Goal: Task Accomplishment & Management: Manage account settings

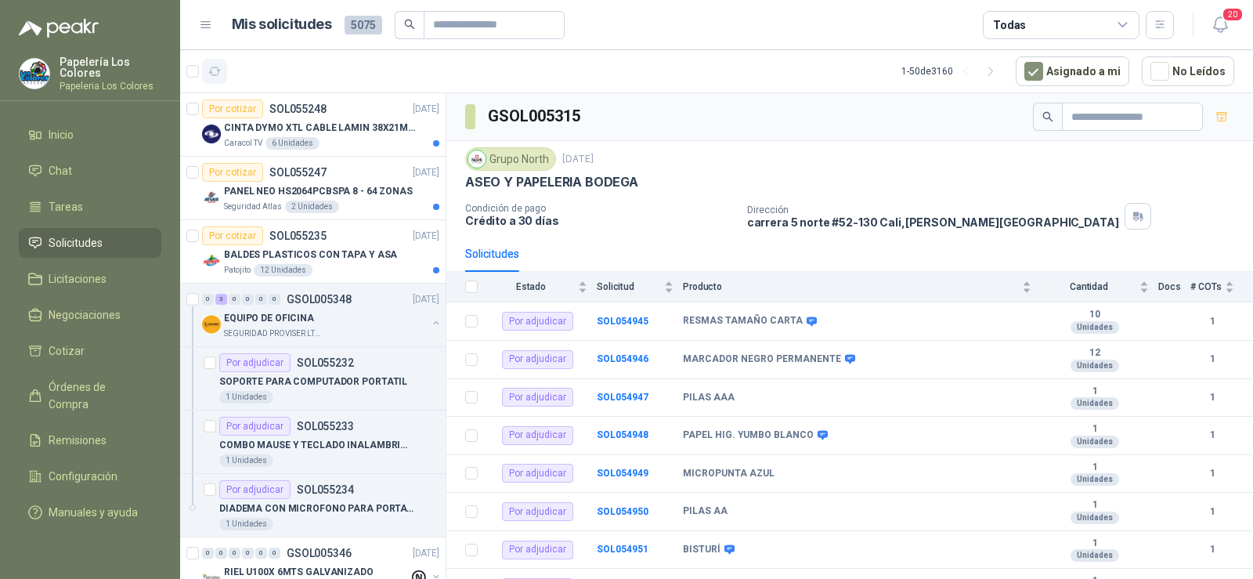
click at [208, 71] on icon "button" at bounding box center [214, 71] width 13 height 13
click at [477, 29] on input "text" at bounding box center [488, 25] width 110 height 27
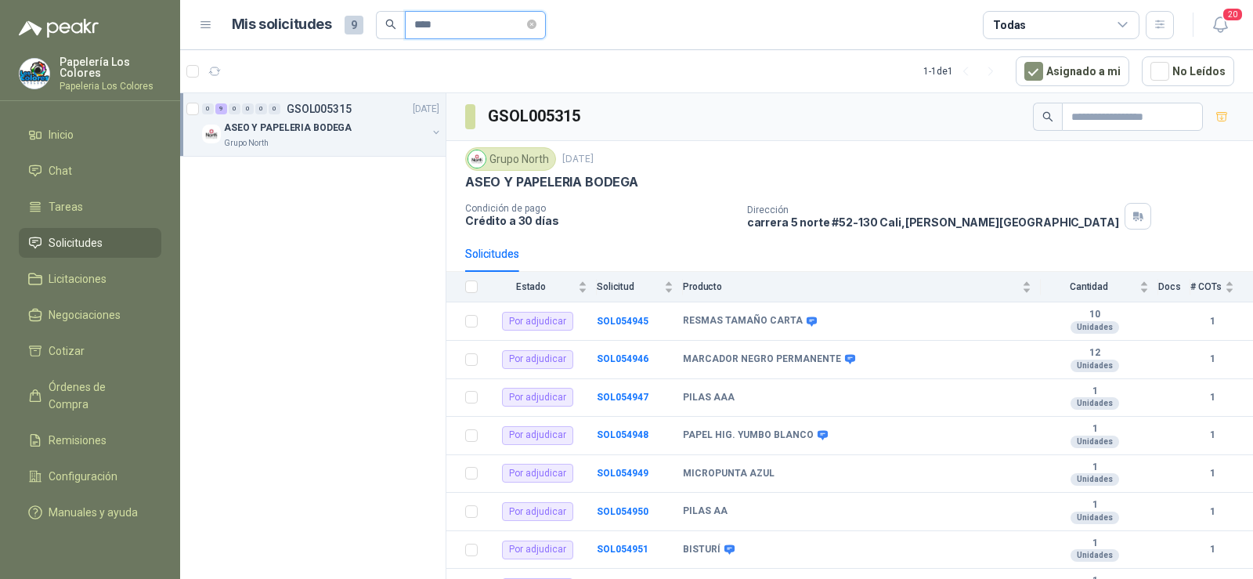
type input "****"
click at [78, 234] on span "Solicitudes" at bounding box center [76, 242] width 54 height 17
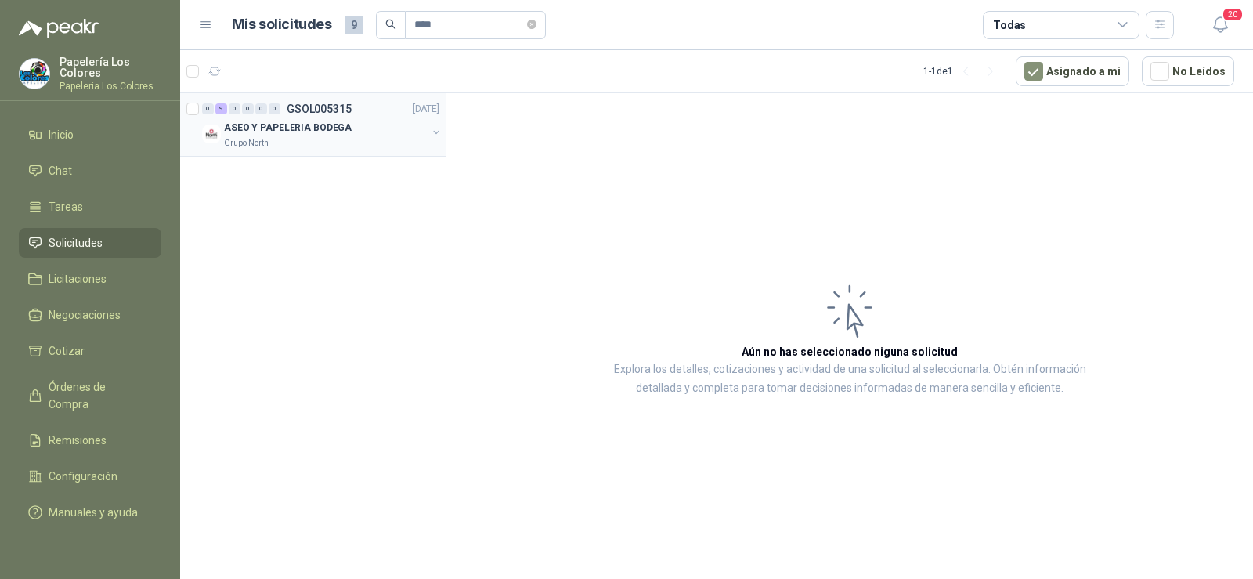
click at [313, 125] on p "ASEO Y PAPELERIA BODEGA" at bounding box center [288, 128] width 128 height 15
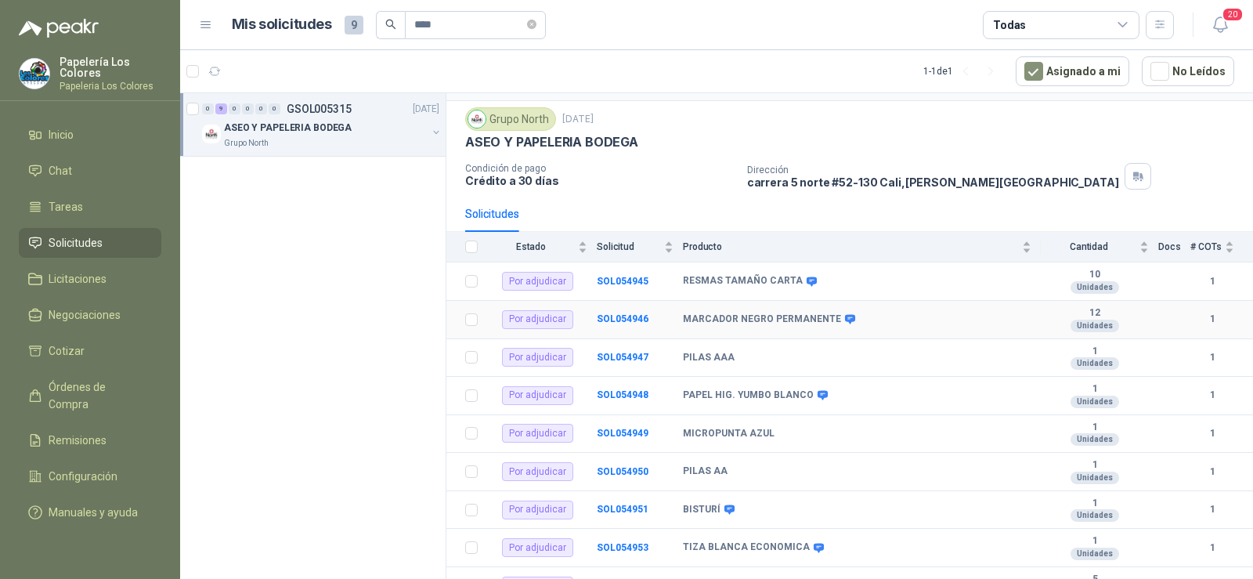
scroll to position [61, 0]
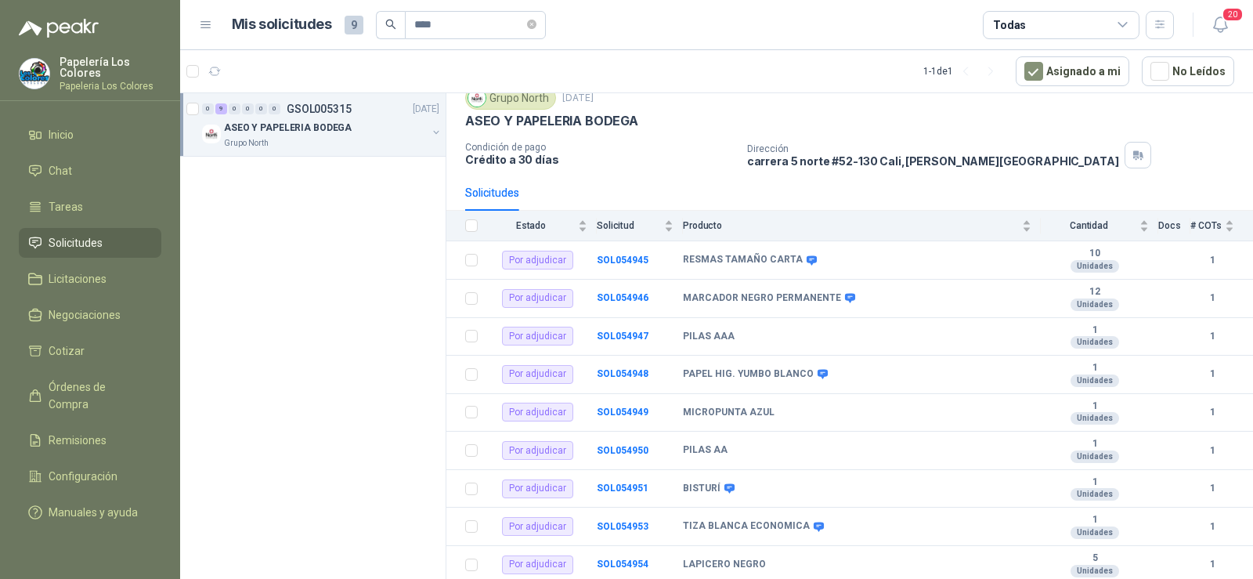
click at [85, 237] on span "Solicitudes" at bounding box center [76, 242] width 54 height 17
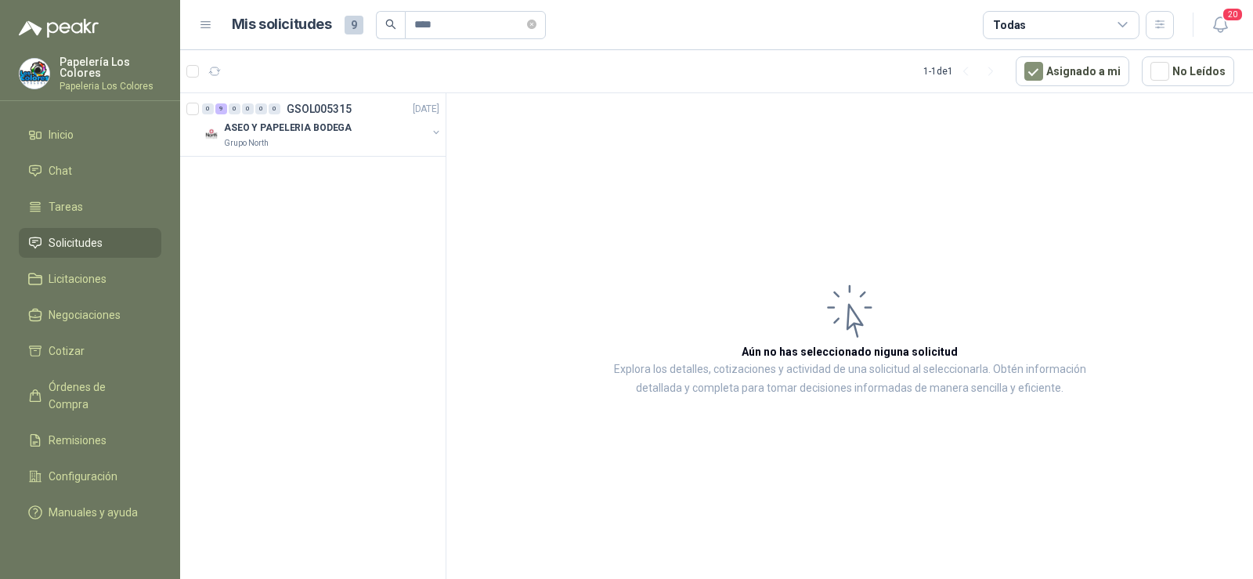
click at [85, 245] on span "Solicitudes" at bounding box center [76, 242] width 54 height 17
click at [546, 28] on span "****" at bounding box center [475, 25] width 141 height 28
click at [537, 22] on icon "close-circle" at bounding box center [531, 24] width 9 height 9
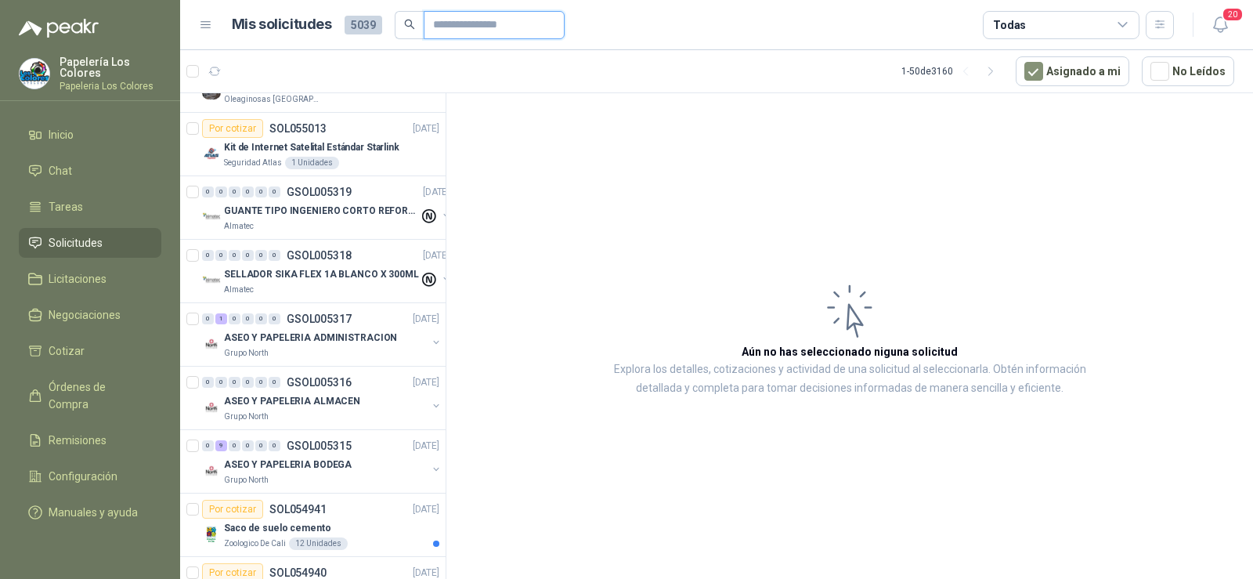
scroll to position [1645, 0]
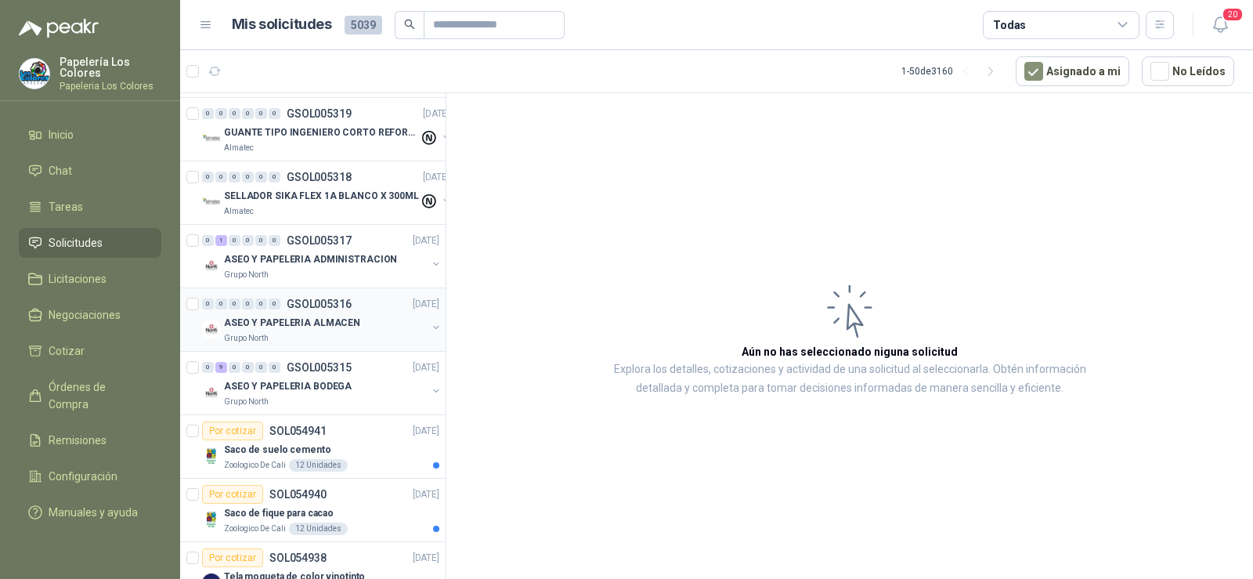
click at [300, 334] on div "Grupo North" at bounding box center [325, 338] width 203 height 13
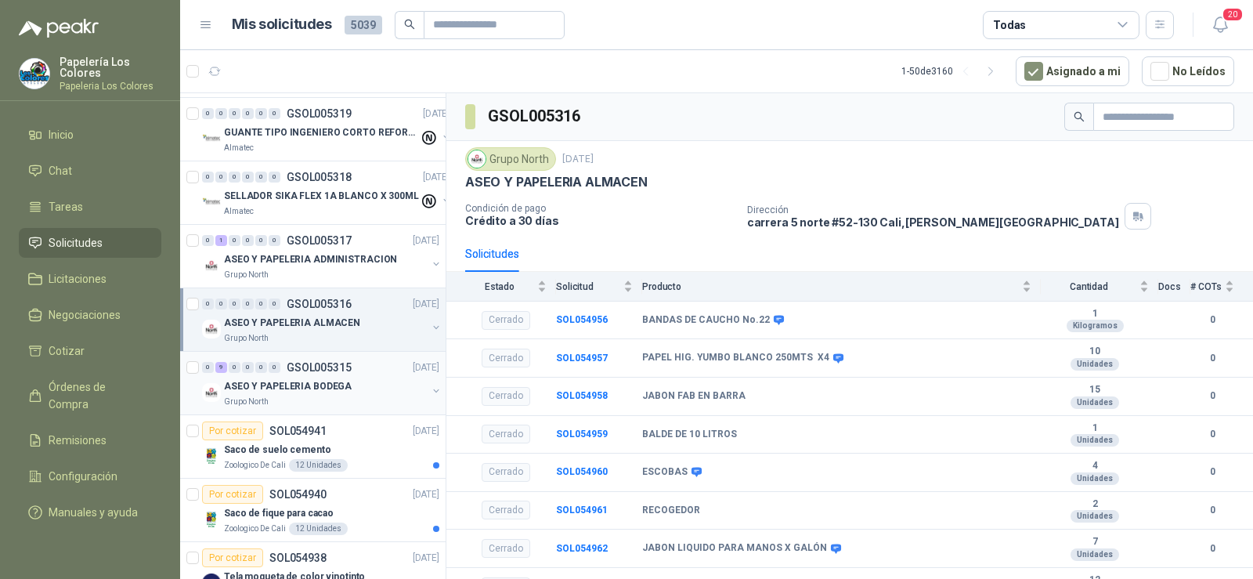
click at [287, 386] on p "ASEO Y PAPELERIA BODEGA" at bounding box center [288, 386] width 128 height 15
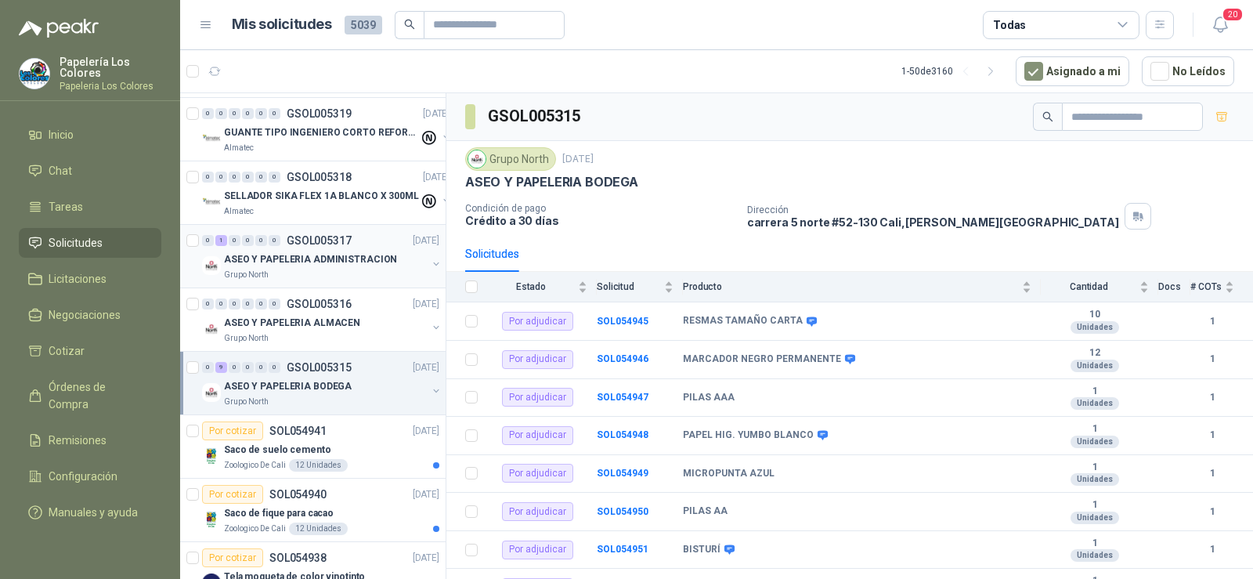
click at [302, 248] on div "0 1 0 0 0 0 GSOL005317 [DATE]" at bounding box center [322, 240] width 241 height 19
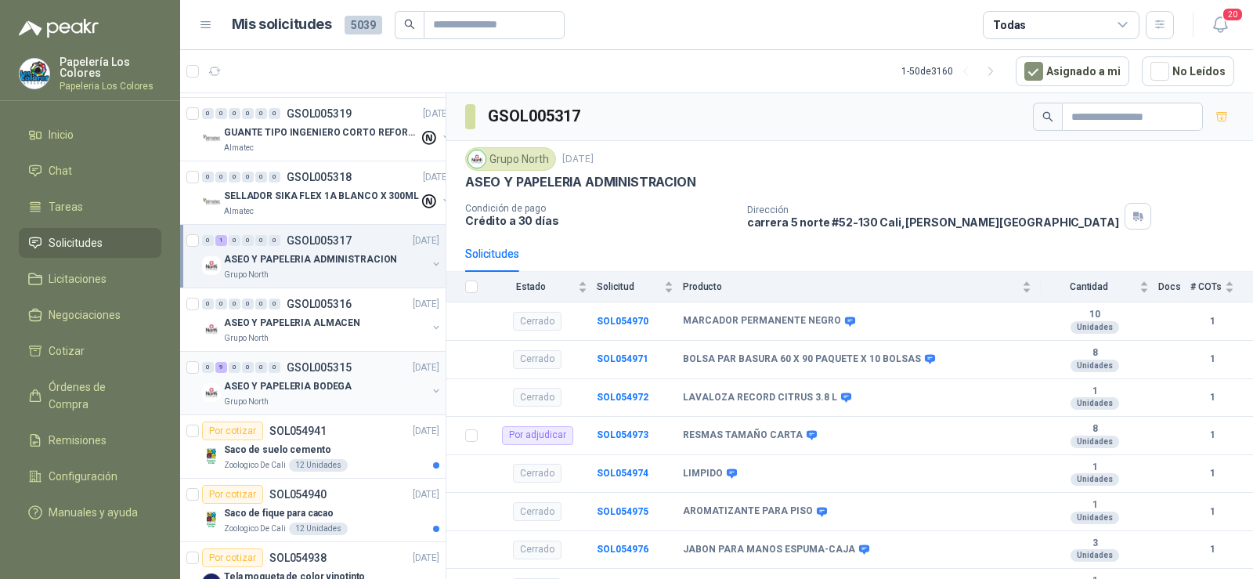
click at [280, 389] on p "ASEO Y PAPELERIA BODEGA" at bounding box center [288, 386] width 128 height 15
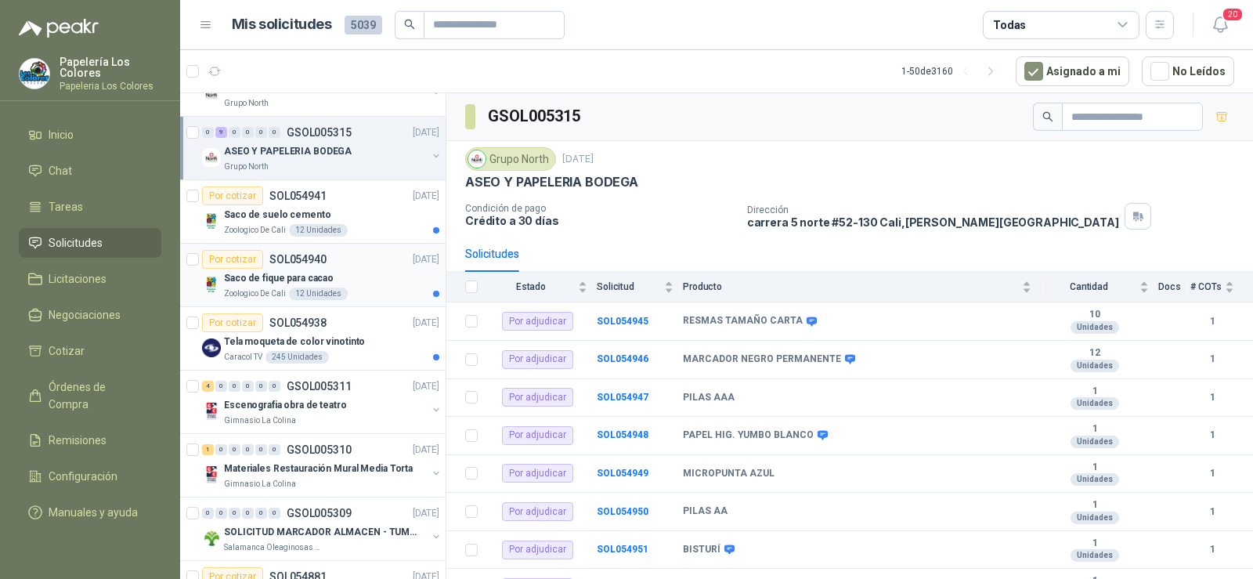
scroll to position [1959, 0]
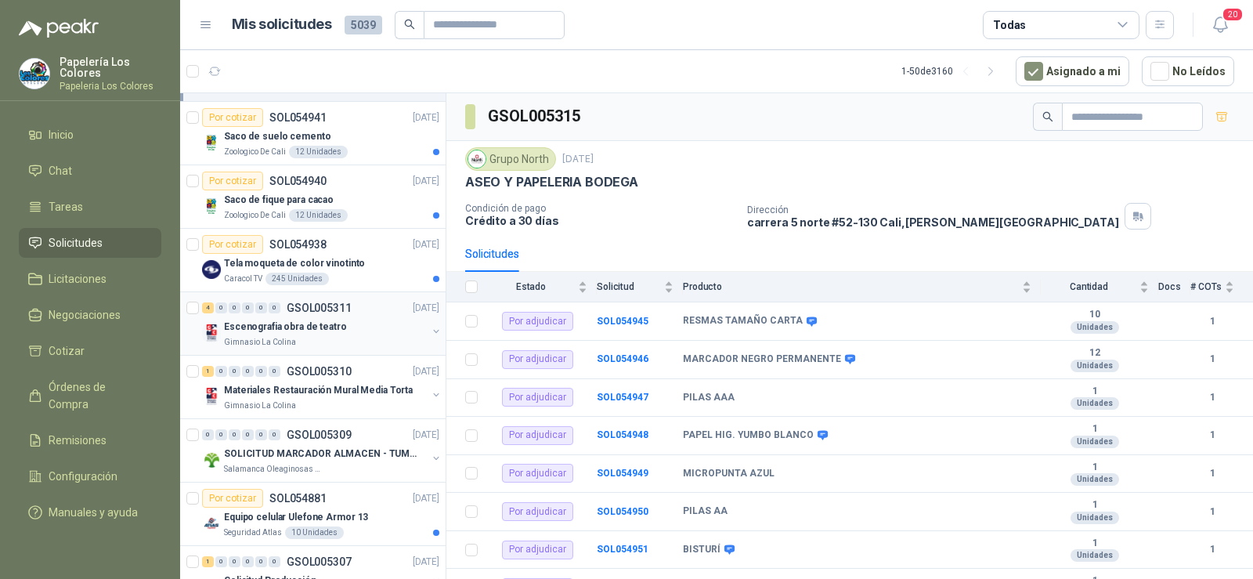
click at [291, 338] on p "Gimnasio La Colina" at bounding box center [260, 342] width 72 height 13
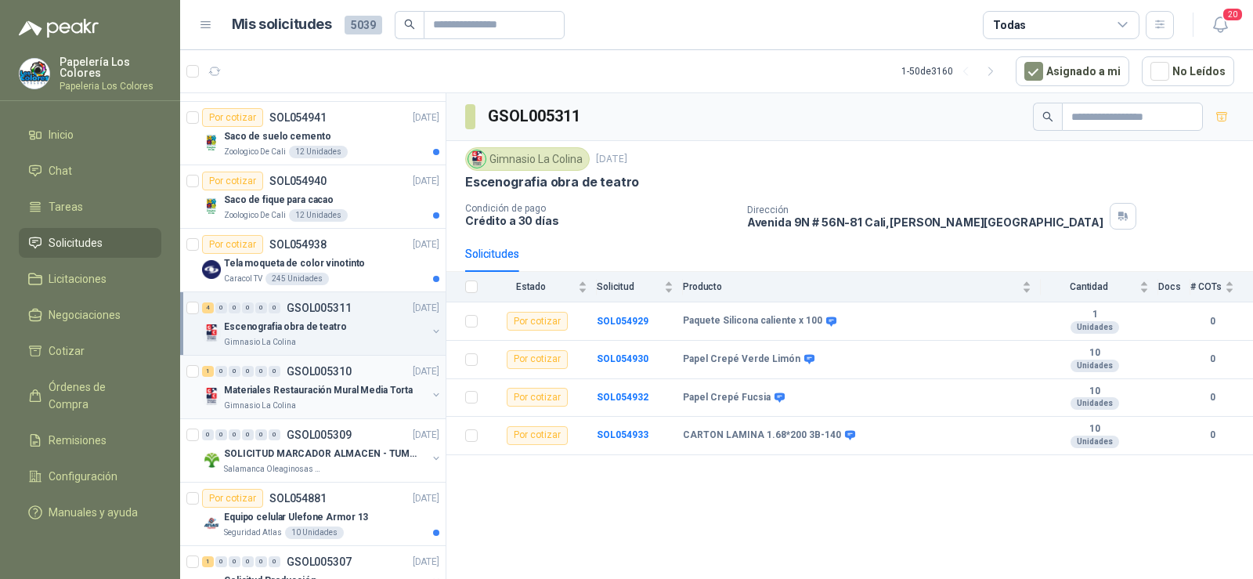
click at [280, 394] on p "Materiales Restauración Mural Media Torta" at bounding box center [318, 390] width 189 height 15
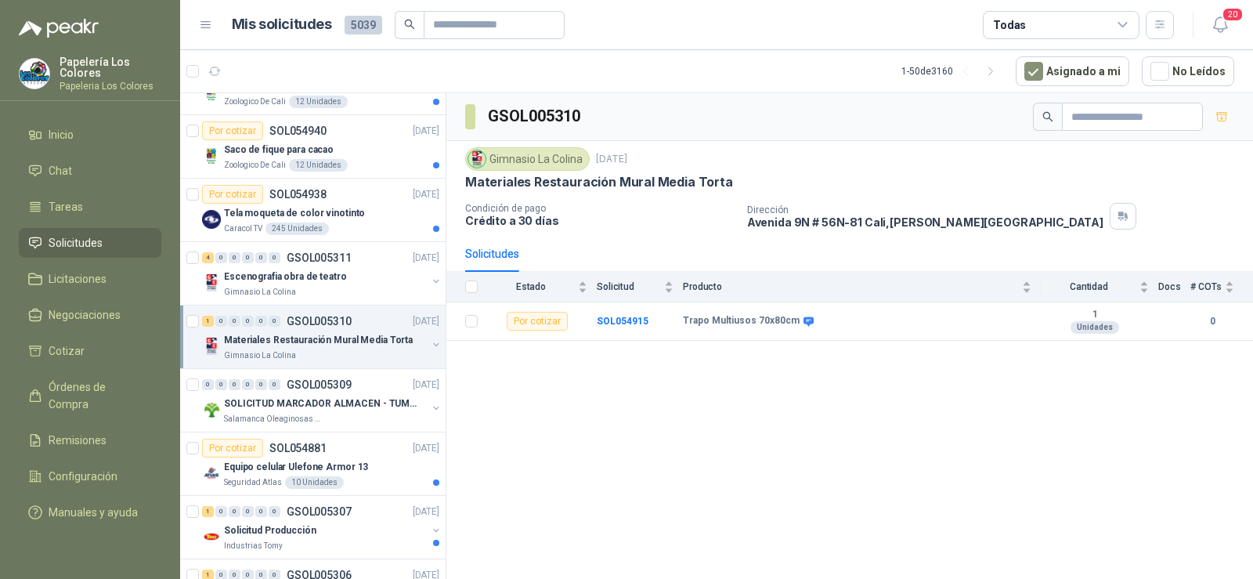
scroll to position [2037, 0]
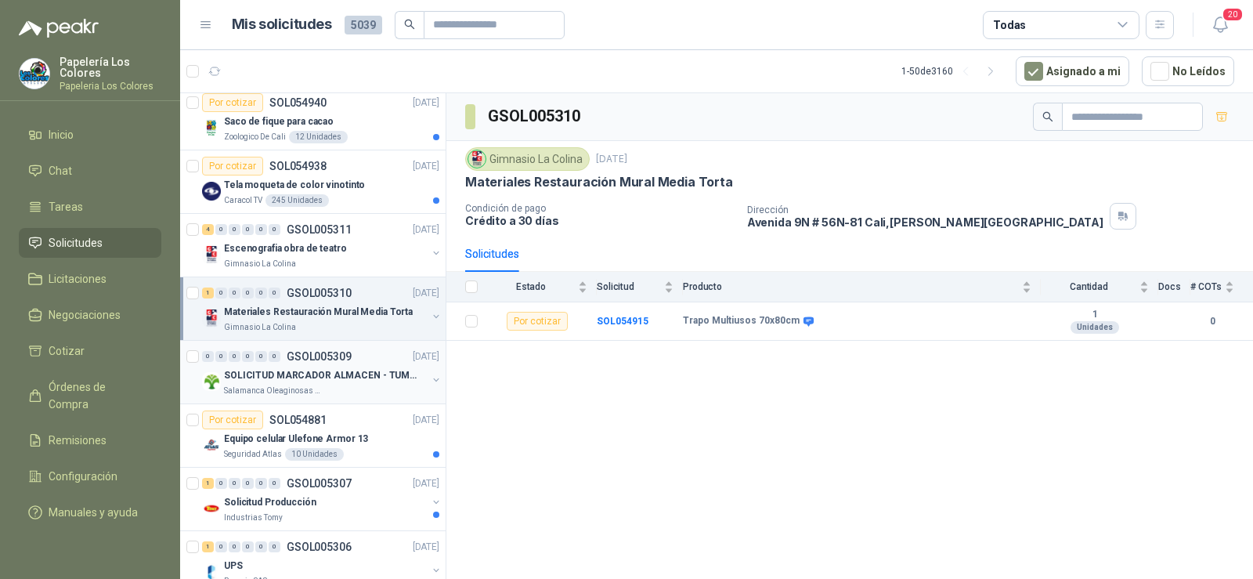
click at [278, 379] on p "SOLICITUD MARCADOR ALMACEN - TUMACO" at bounding box center [321, 375] width 195 height 15
